Goal: Task Accomplishment & Management: Manage account settings

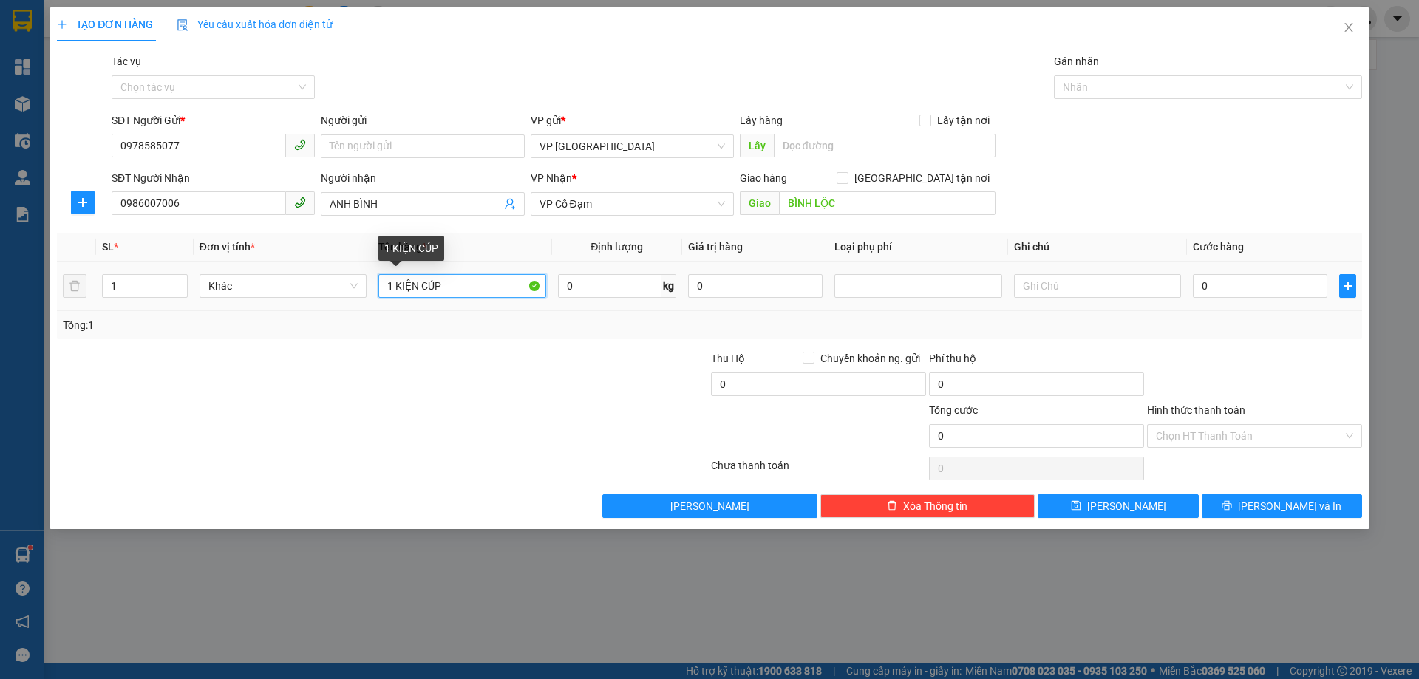
drag, startPoint x: 395, startPoint y: 280, endPoint x: 374, endPoint y: 279, distance: 21.4
click at [374, 279] on td "1 KIỆN CÚP" at bounding box center [462, 287] width 179 height 50
type input "2 KIỆN CÚP"
type input "2"
click at [177, 281] on icon "up" at bounding box center [179, 282] width 5 height 5
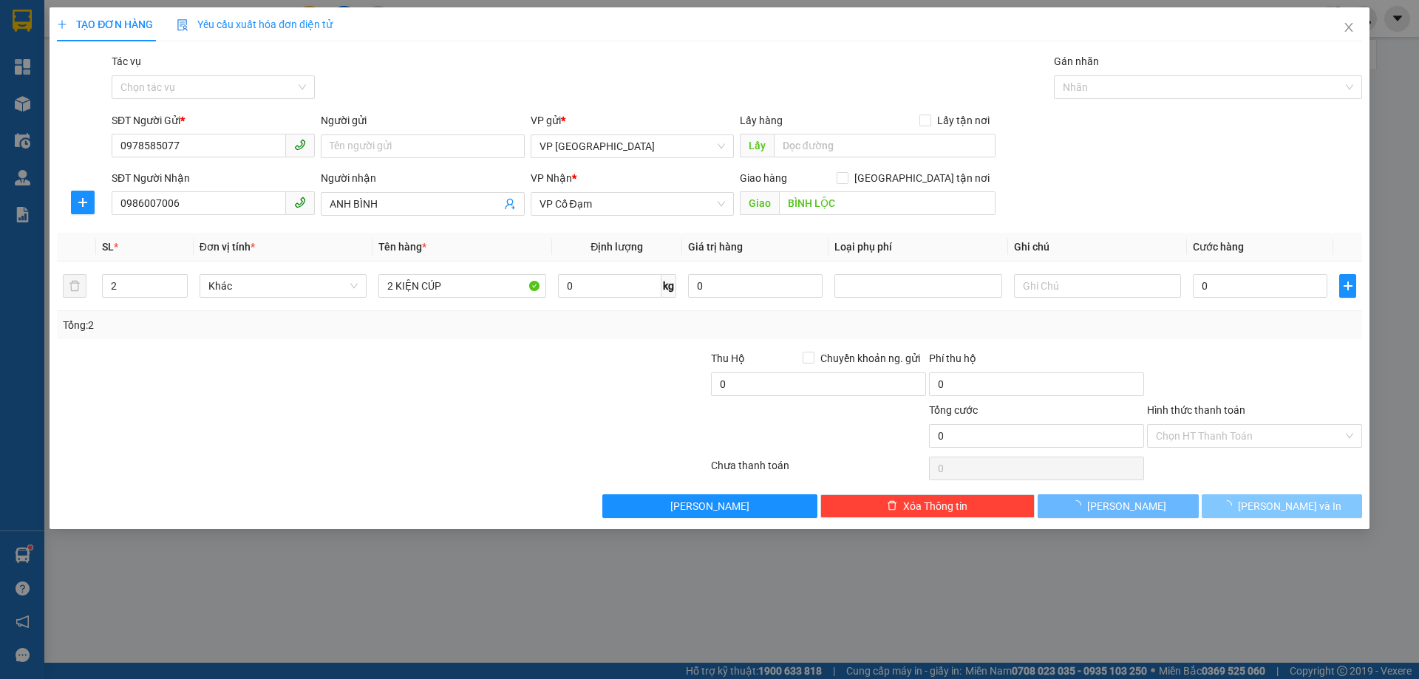
click at [1272, 503] on span "[PERSON_NAME] và In" at bounding box center [1289, 506] width 103 height 16
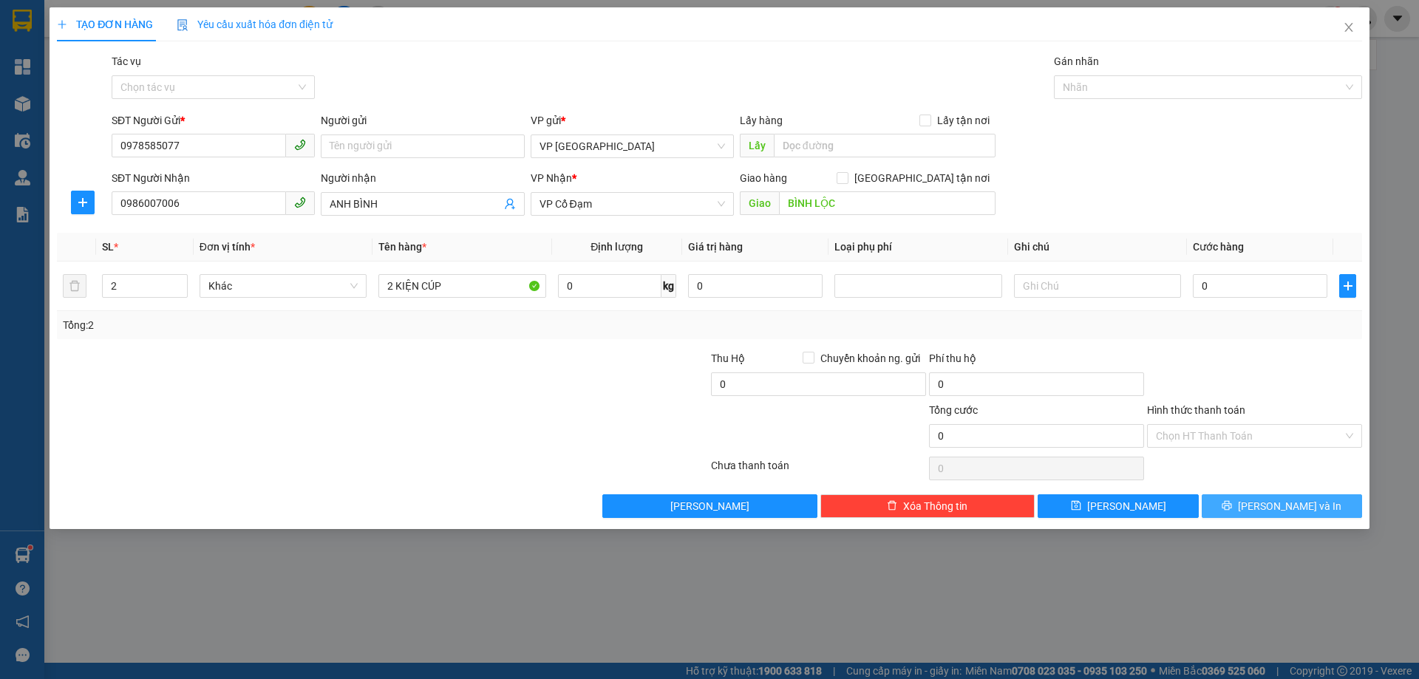
click at [1232, 505] on icon "printer" at bounding box center [1227, 505] width 10 height 10
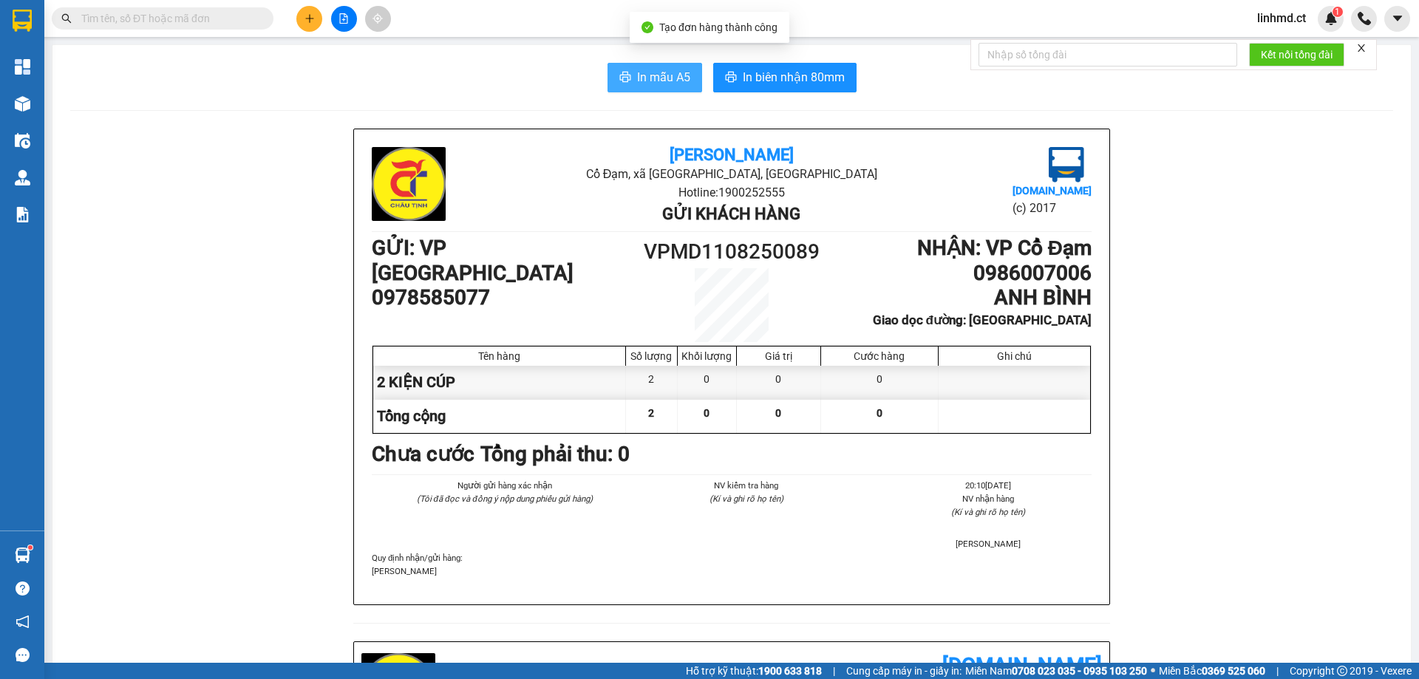
click at [630, 75] on button "In mẫu A5" at bounding box center [655, 78] width 95 height 30
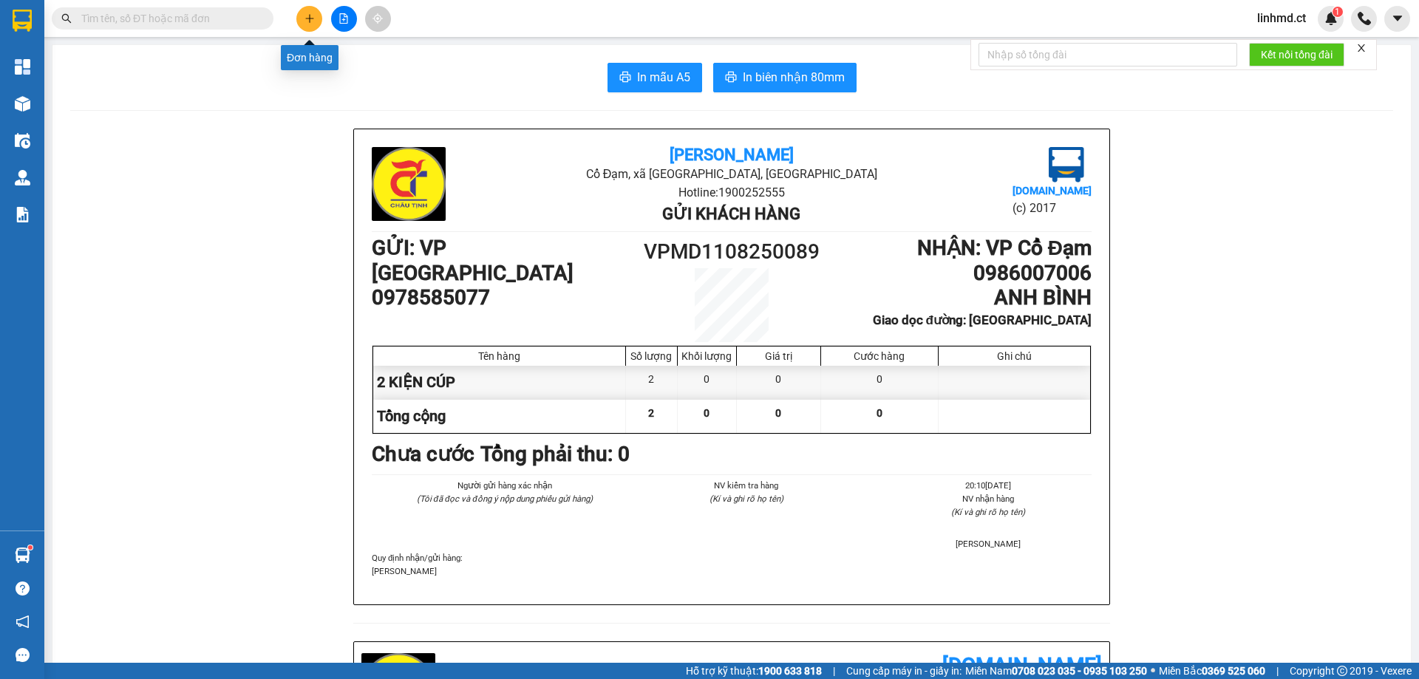
click at [311, 16] on icon "plus" at bounding box center [310, 18] width 10 height 10
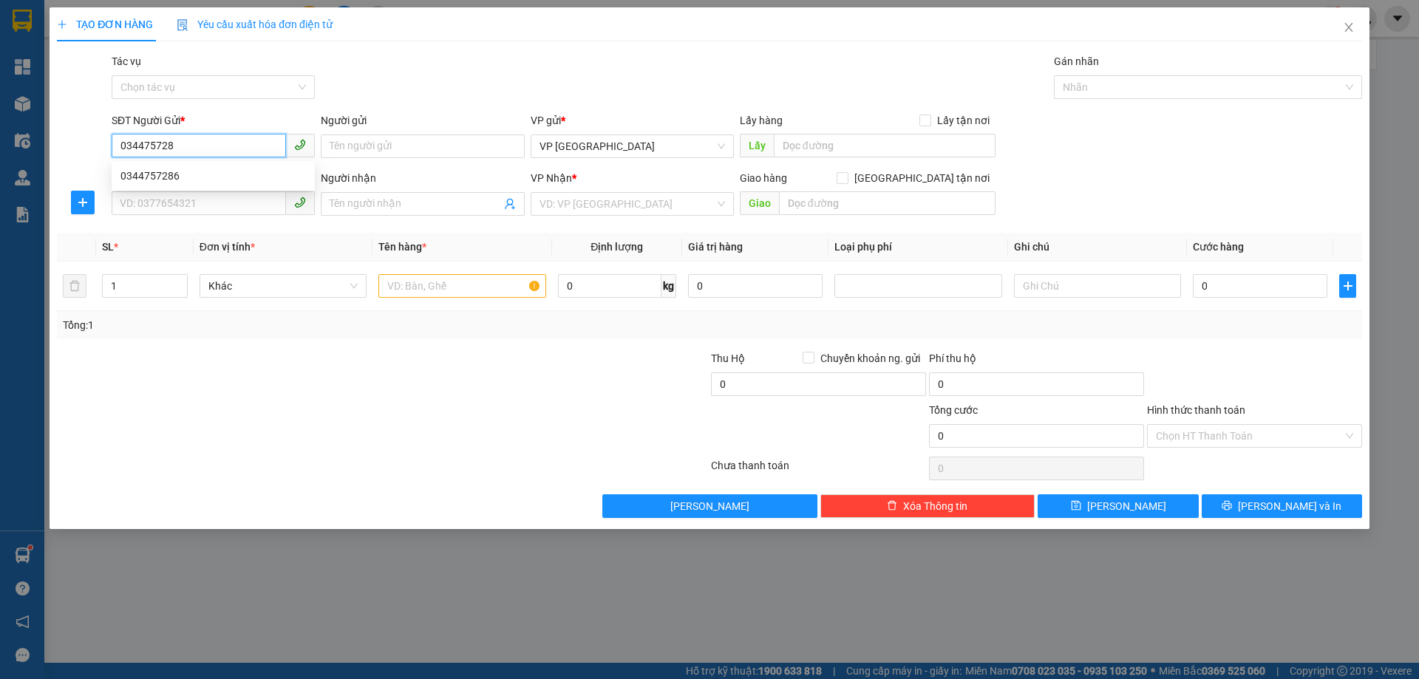
type input "0344757286"
click at [212, 177] on div "0344757286" at bounding box center [213, 176] width 186 height 16
type input "0365887011"
type input "BÌNH LỘC"
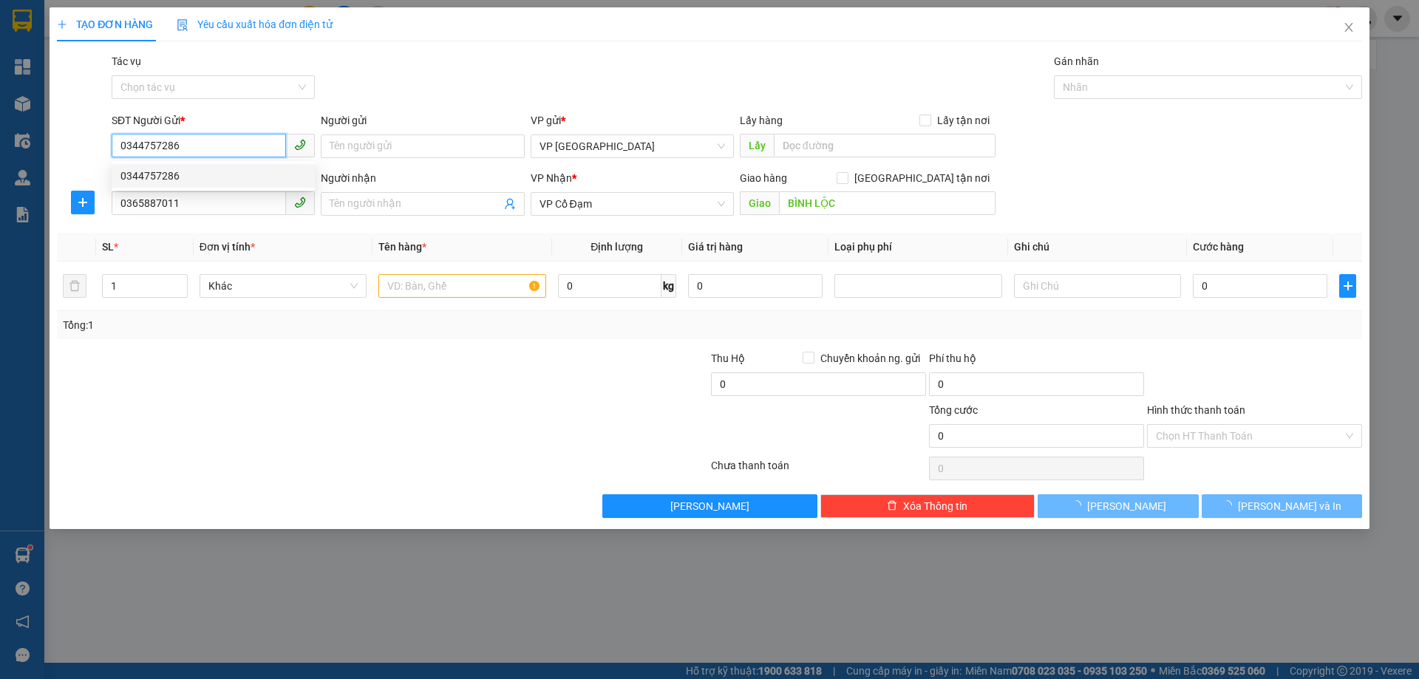
type input "40.000"
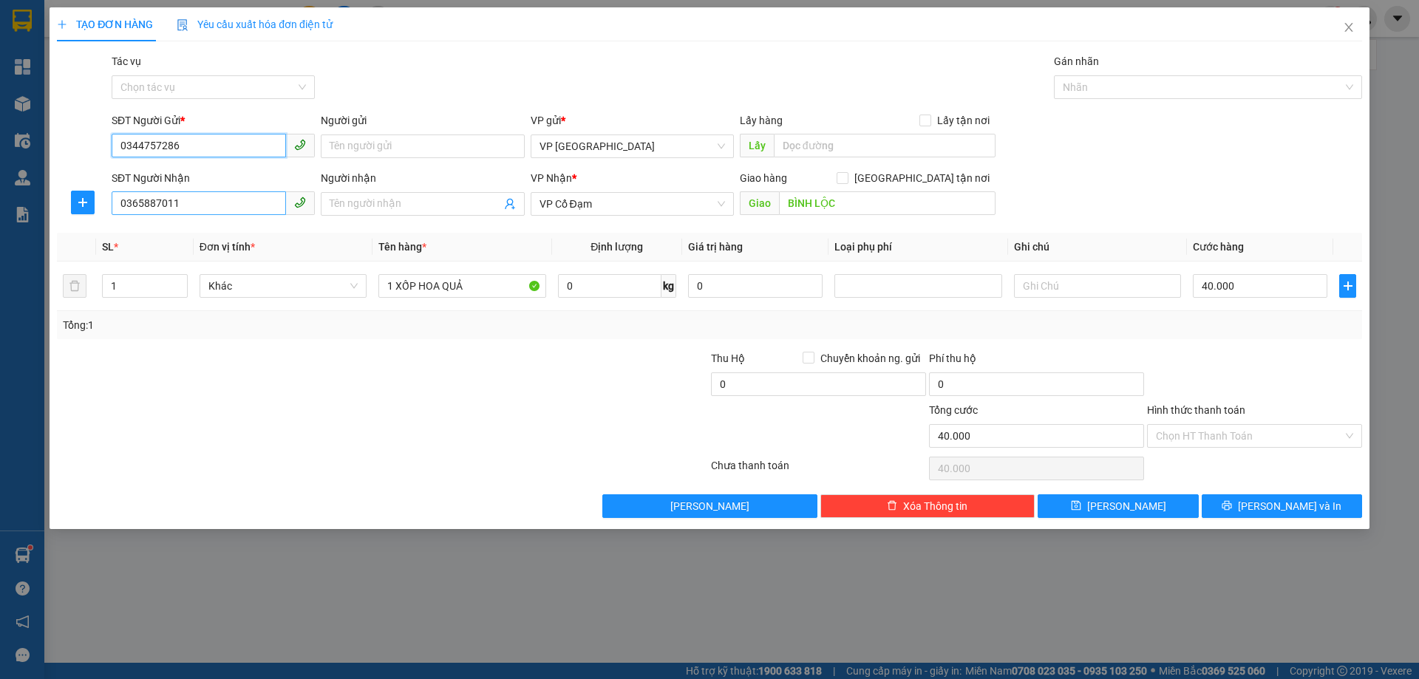
type input "0344757286"
click at [208, 208] on input "0365887011" at bounding box center [199, 203] width 174 height 24
type input "0342567157"
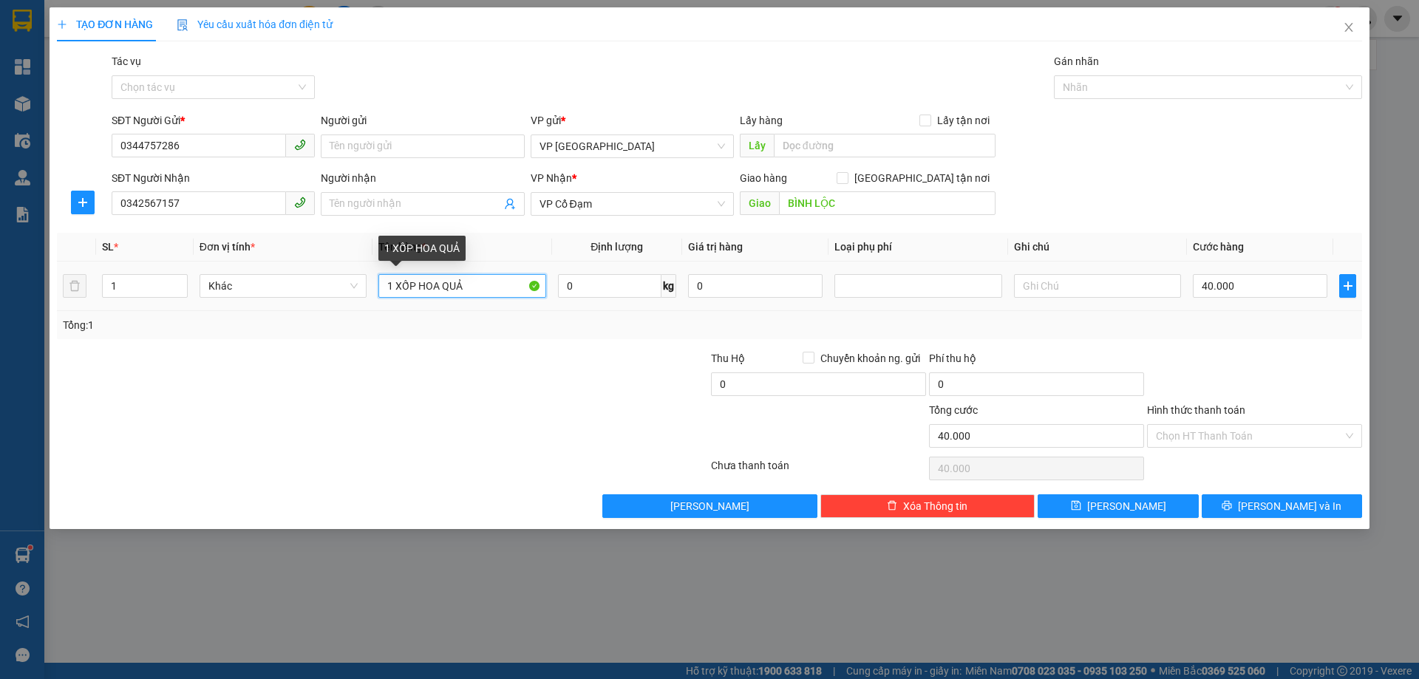
drag, startPoint x: 483, startPoint y: 290, endPoint x: 417, endPoint y: 290, distance: 65.8
click at [417, 290] on input "1 XỐP HOA QUẢ" at bounding box center [461, 286] width 167 height 24
click at [1265, 358] on div at bounding box center [1255, 376] width 218 height 52
click at [455, 283] on input "1 XỐP" at bounding box center [461, 286] width 167 height 24
type input "1 XỐP SÁCH"
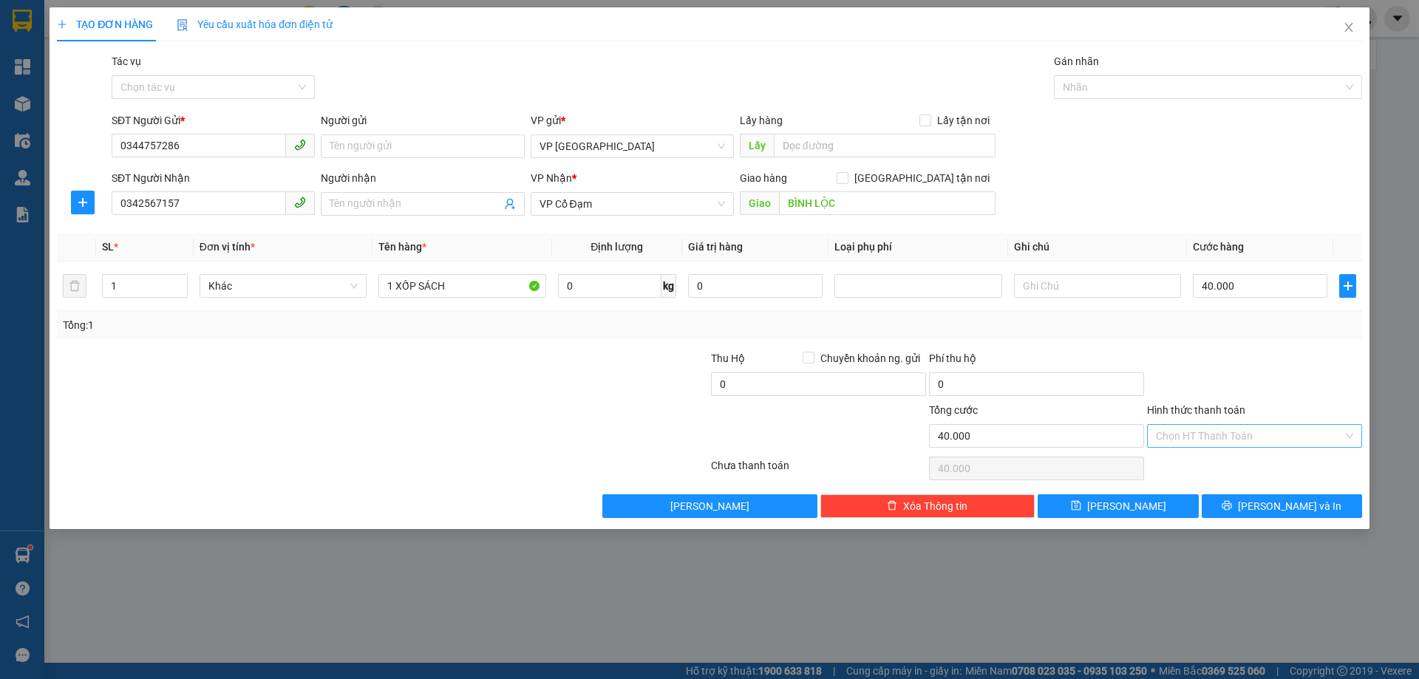
click at [1157, 442] on input "Hình thức thanh toán" at bounding box center [1249, 436] width 187 height 22
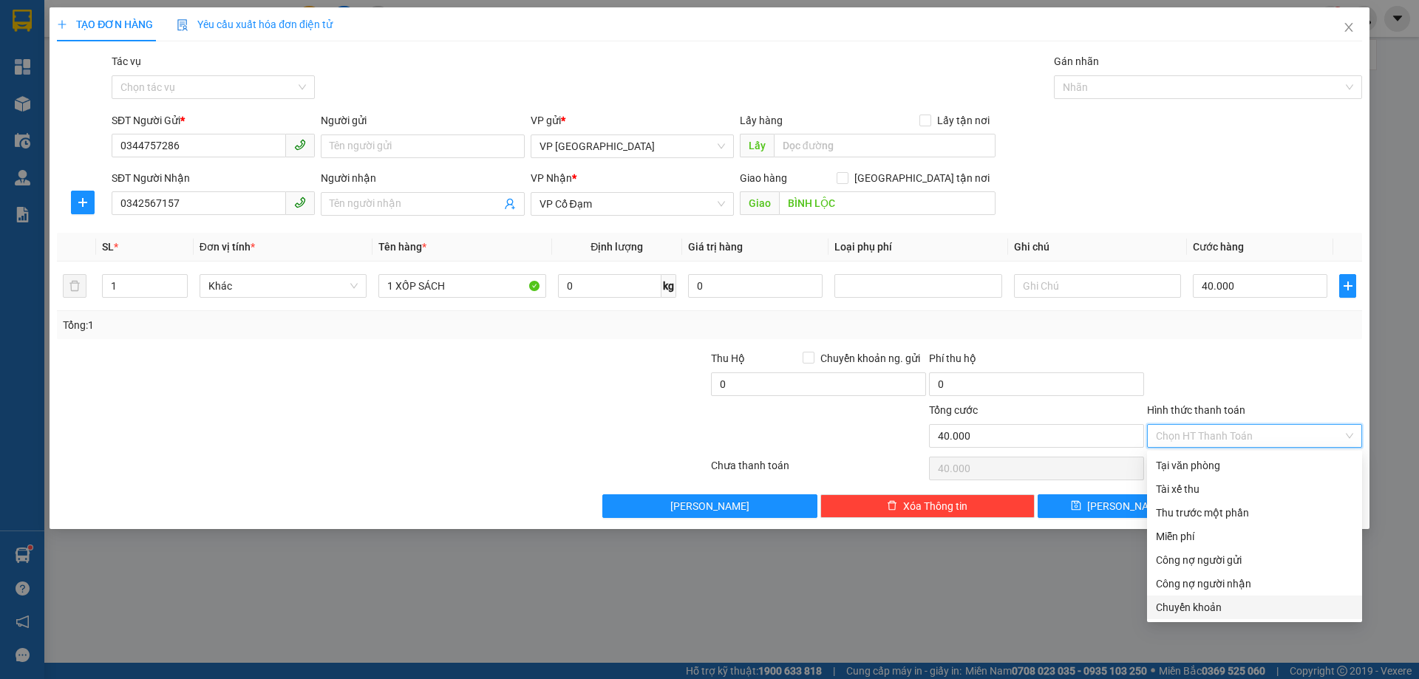
click at [1192, 608] on div "Chuyển khoản" at bounding box center [1254, 607] width 197 height 16
type input "0"
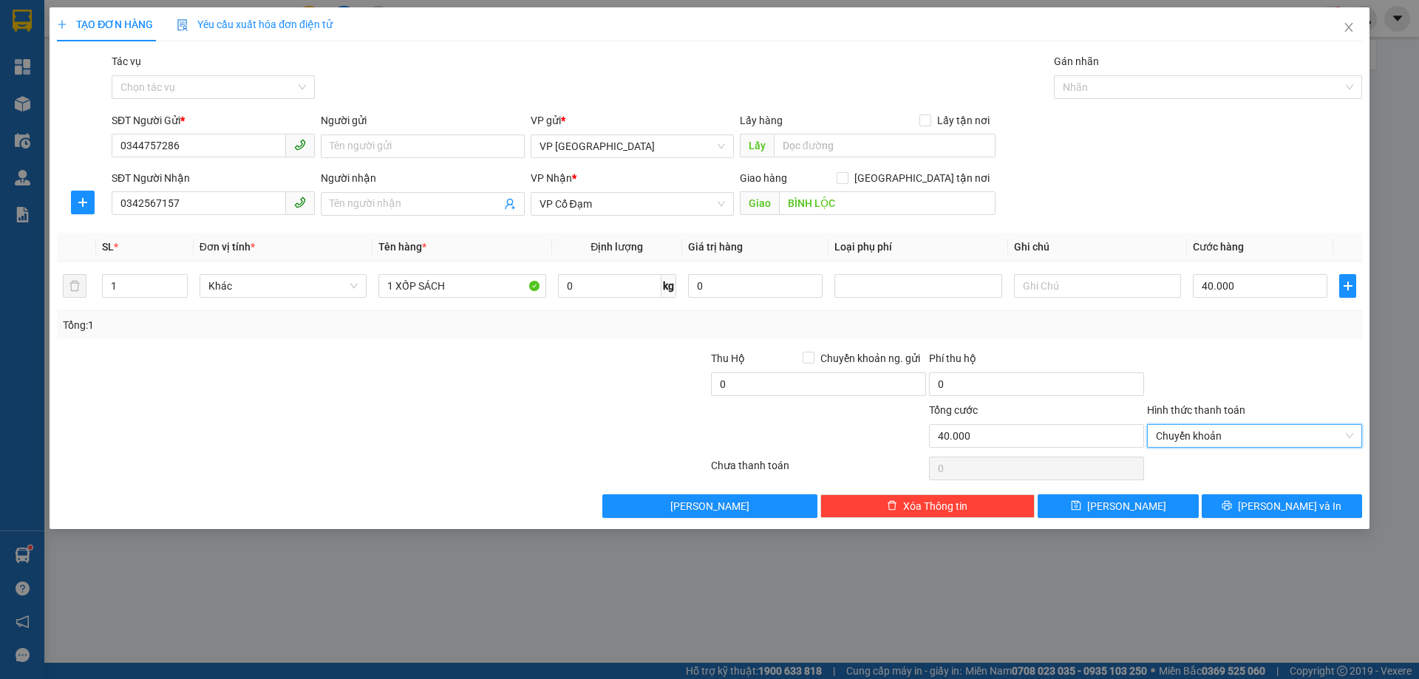
click at [1259, 518] on div "TẠO ĐƠN HÀNG Yêu cầu xuất hóa đơn điện tử Transit Pickup Surcharge Ids Transit …" at bounding box center [710, 268] width 1320 height 522
click at [1232, 506] on icon "printer" at bounding box center [1227, 506] width 10 height 10
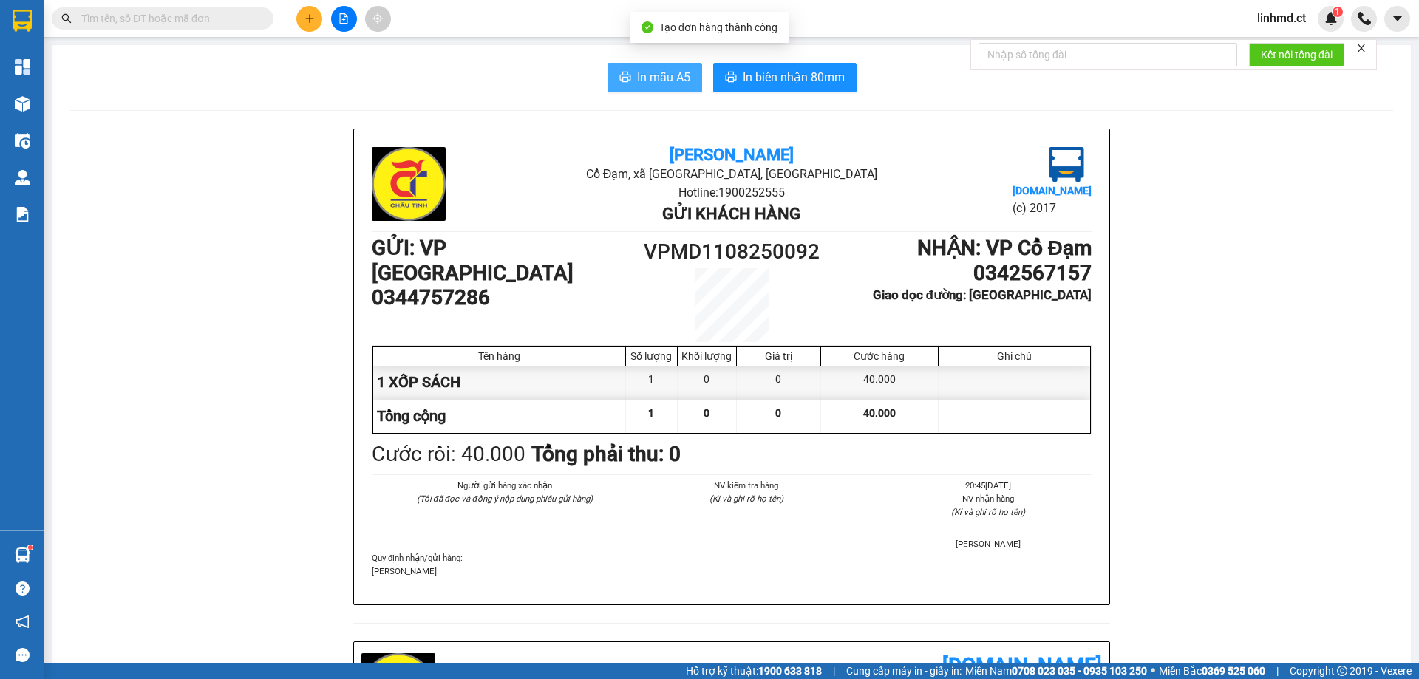
click at [643, 69] on span "In mẫu A5" at bounding box center [663, 77] width 53 height 18
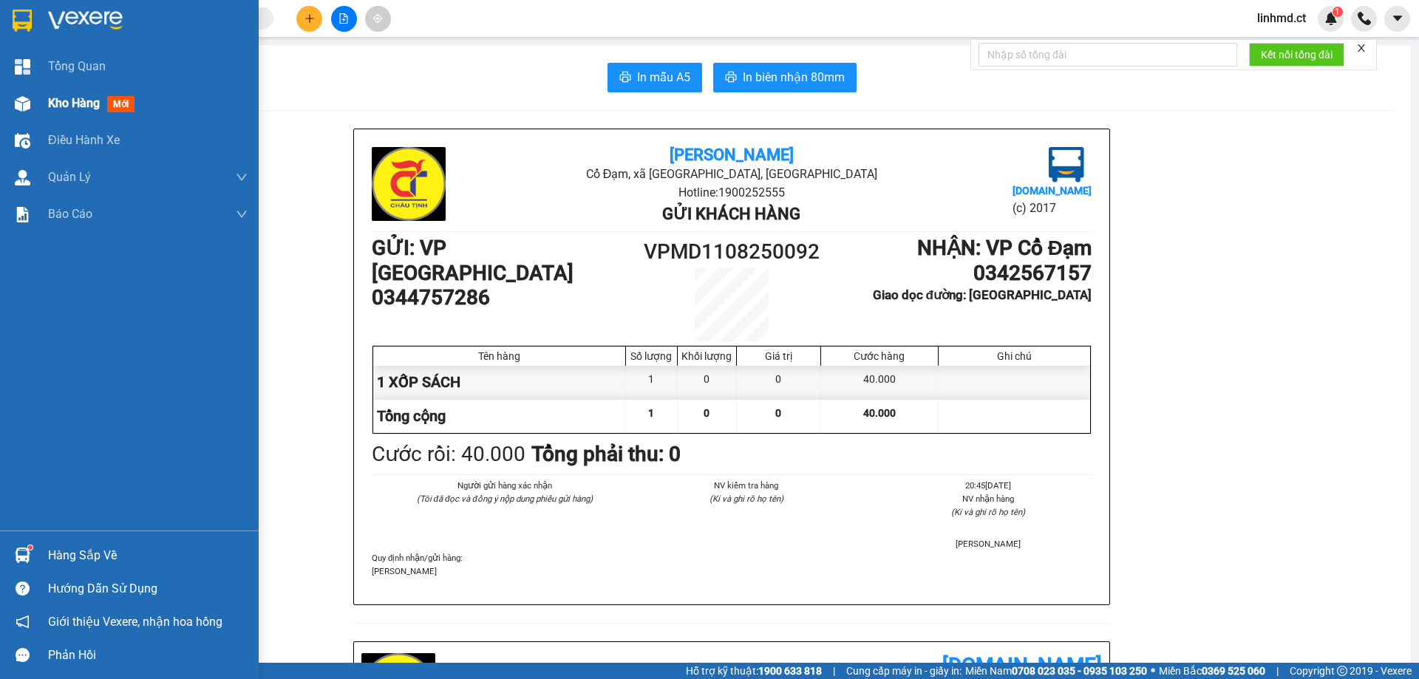
click at [30, 110] on div at bounding box center [23, 104] width 26 height 26
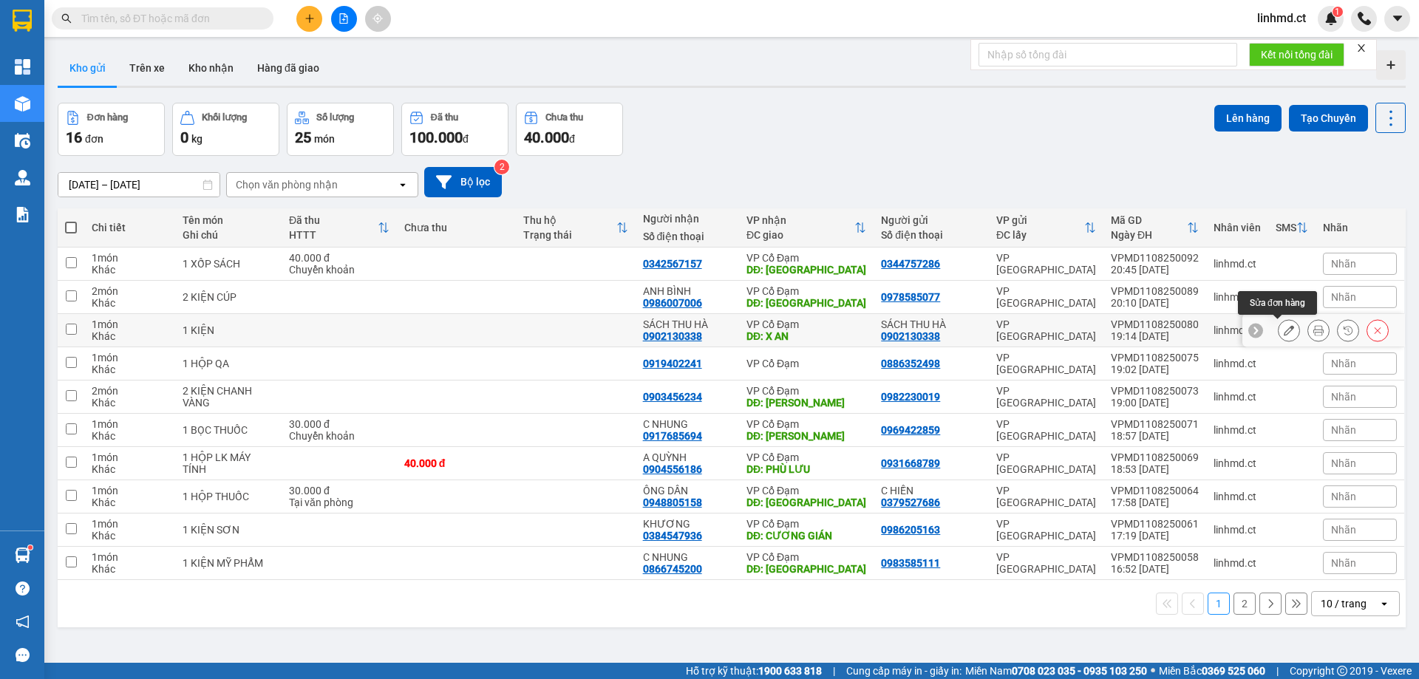
click at [1284, 328] on icon at bounding box center [1289, 330] width 10 height 10
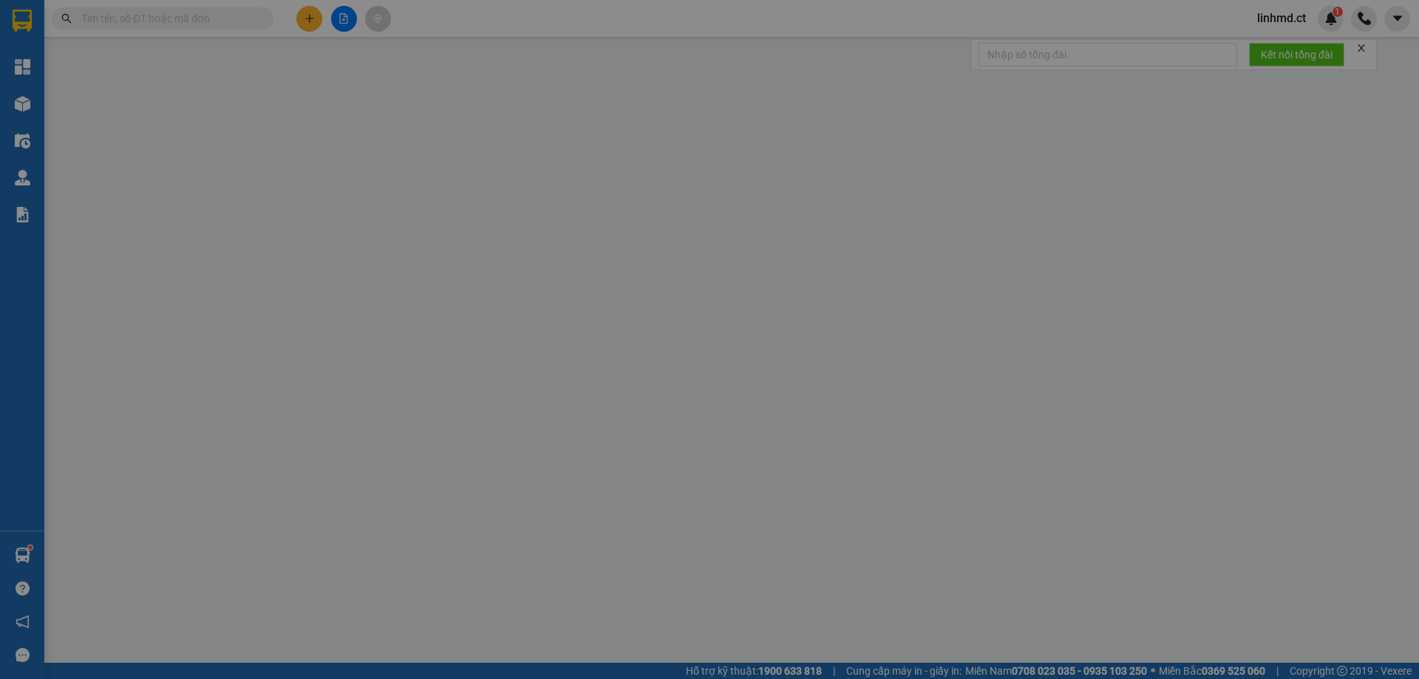
type input "0902130338"
type input "SÁCH THU HÀ"
type input "0902130338"
type input "SÁCH THU HÀ"
type input "X AN"
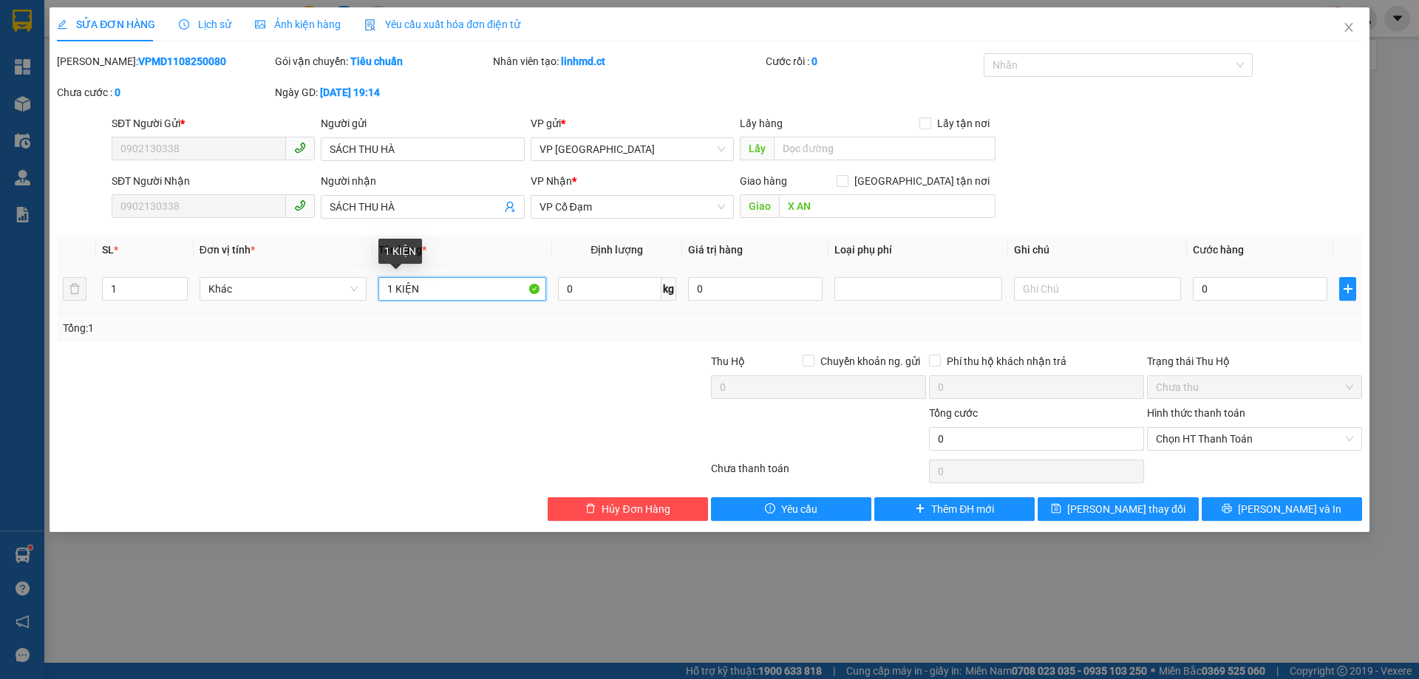
drag, startPoint x: 394, startPoint y: 290, endPoint x: 372, endPoint y: 288, distance: 22.3
click at [372, 288] on tr "1 Khác 1 KIỆN 0 kg 0 0" at bounding box center [709, 290] width 1305 height 50
type input "2 KIỆN"
type input "2"
click at [173, 285] on span "Increase Value" at bounding box center [179, 284] width 16 height 13
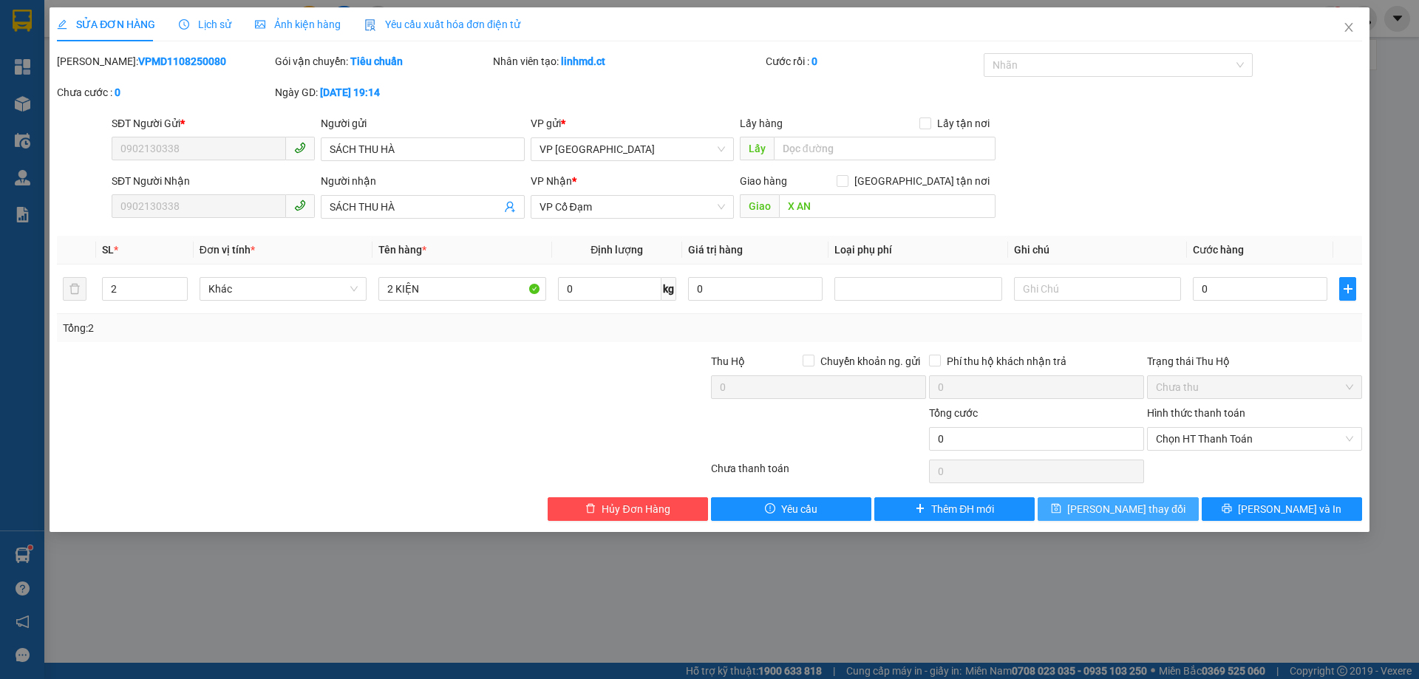
click at [1061, 506] on icon "save" at bounding box center [1057, 509] width 10 height 10
